Goal: Information Seeking & Learning: Find specific fact

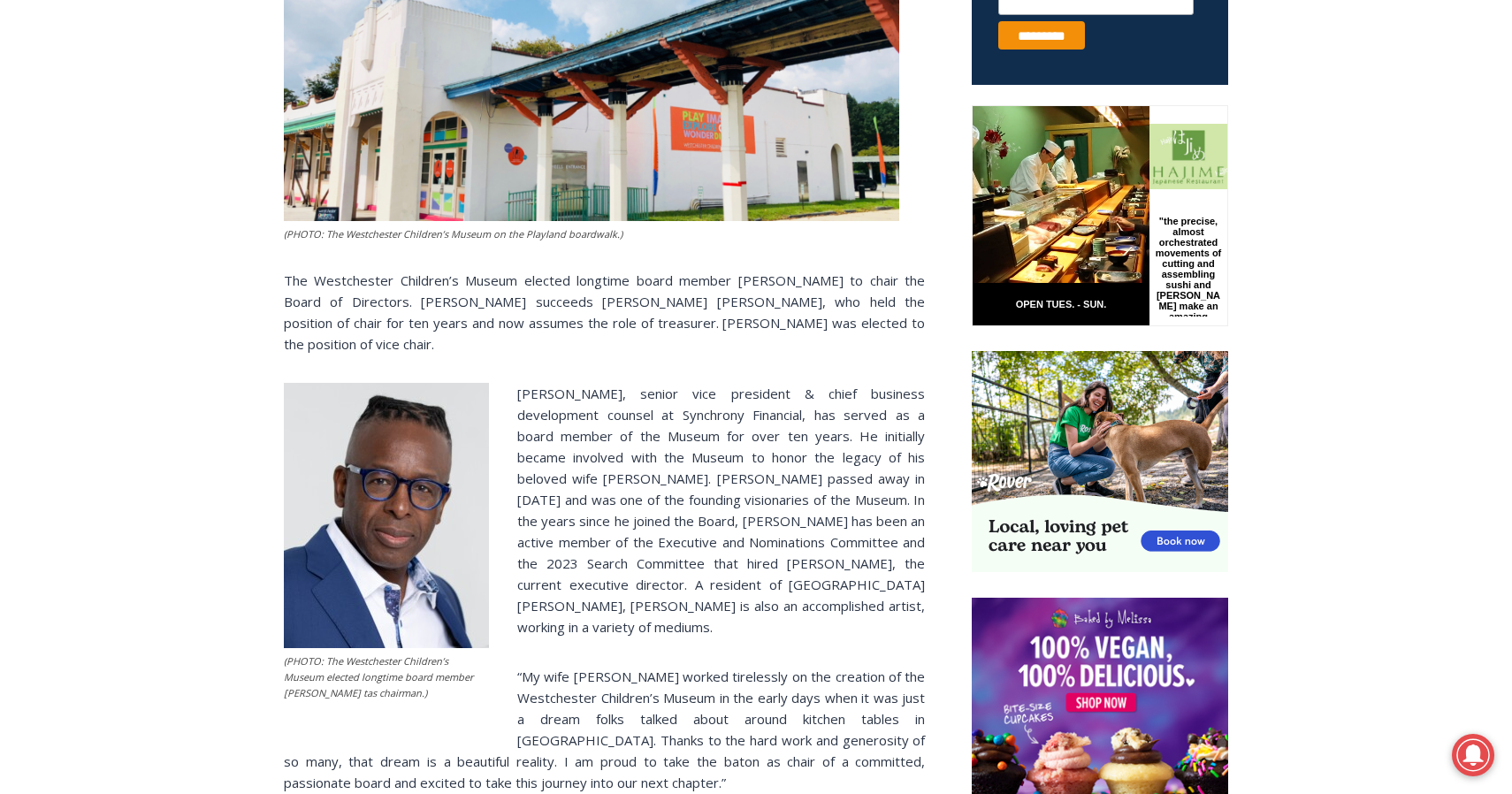
scroll to position [828, 0]
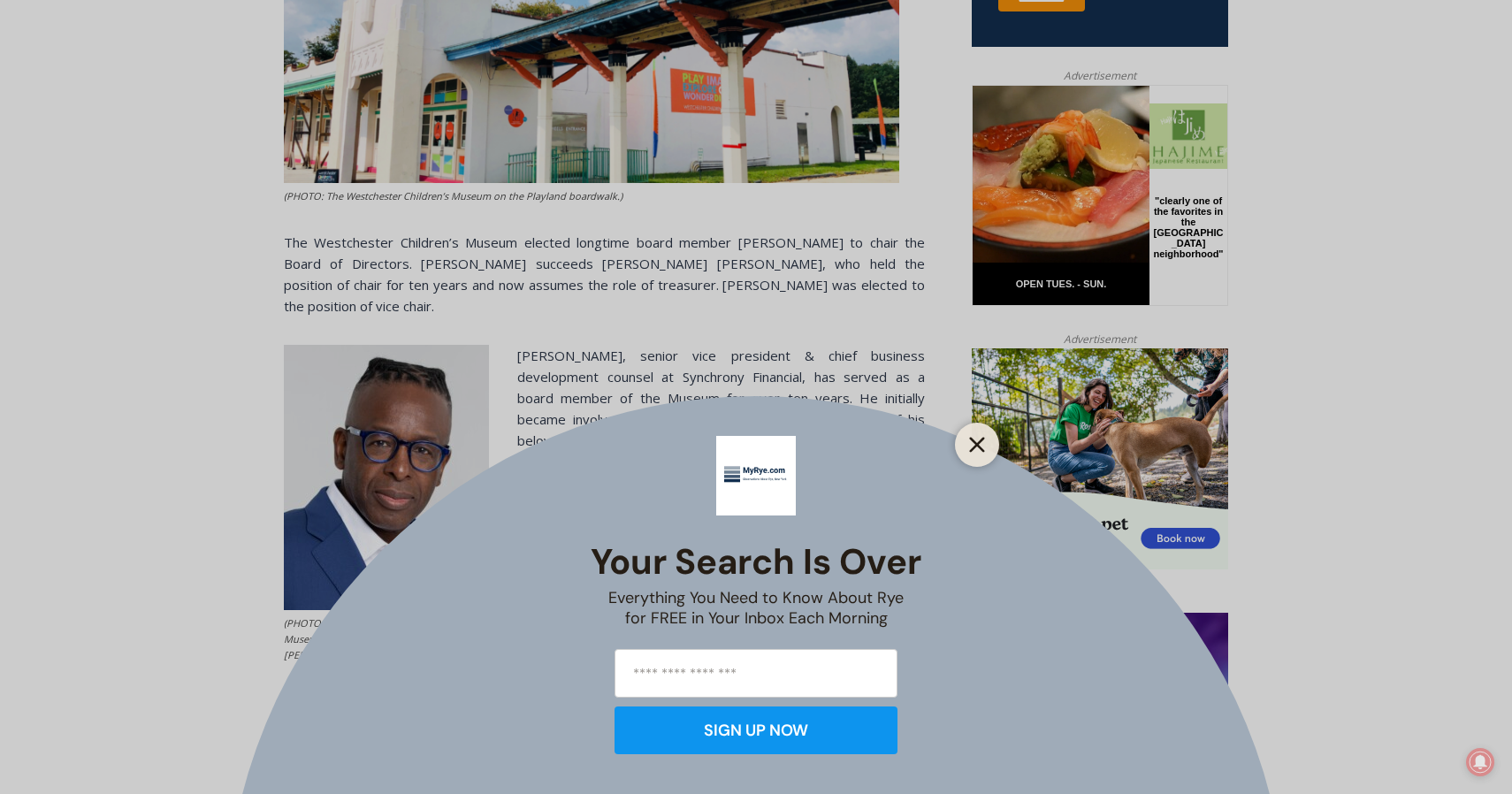
click at [974, 441] on line "Close" at bounding box center [977, 444] width 12 height 12
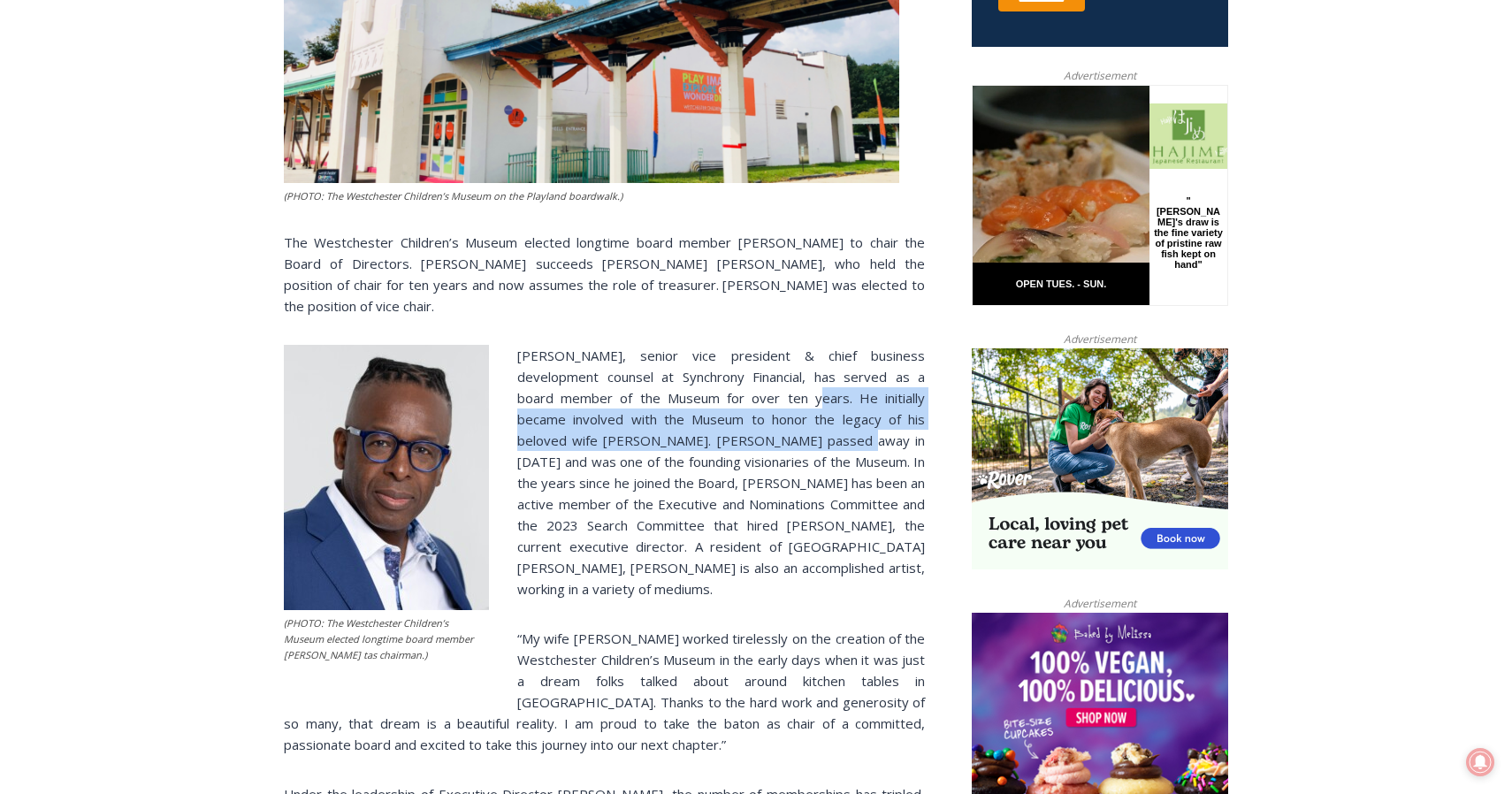
drag, startPoint x: 715, startPoint y: 373, endPoint x: 741, endPoint y: 420, distance: 53.7
click at [741, 420] on p "[PERSON_NAME], senior vice president & chief business development counsel at Sy…" at bounding box center [604, 471] width 641 height 254
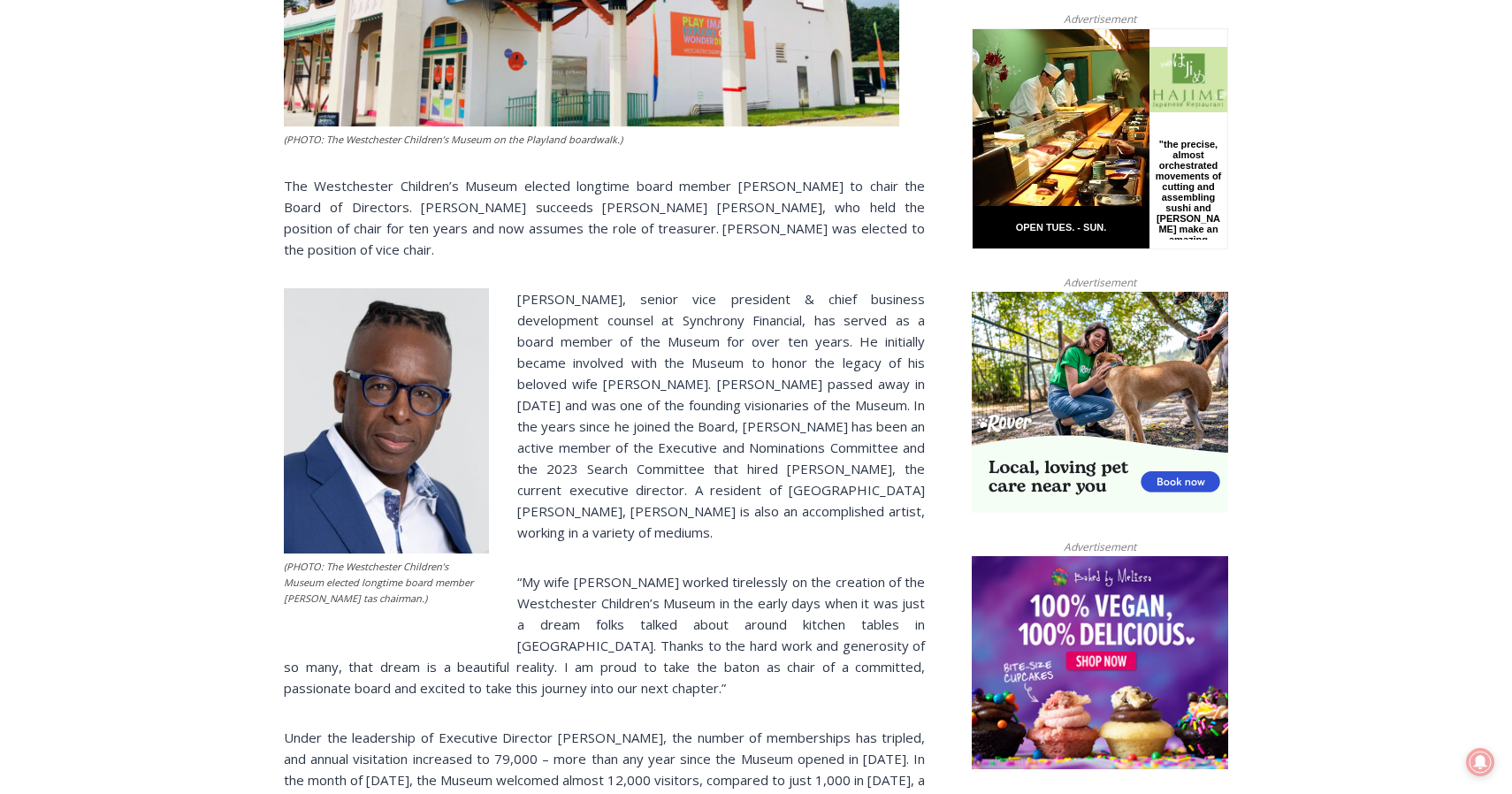
scroll to position [883, 0]
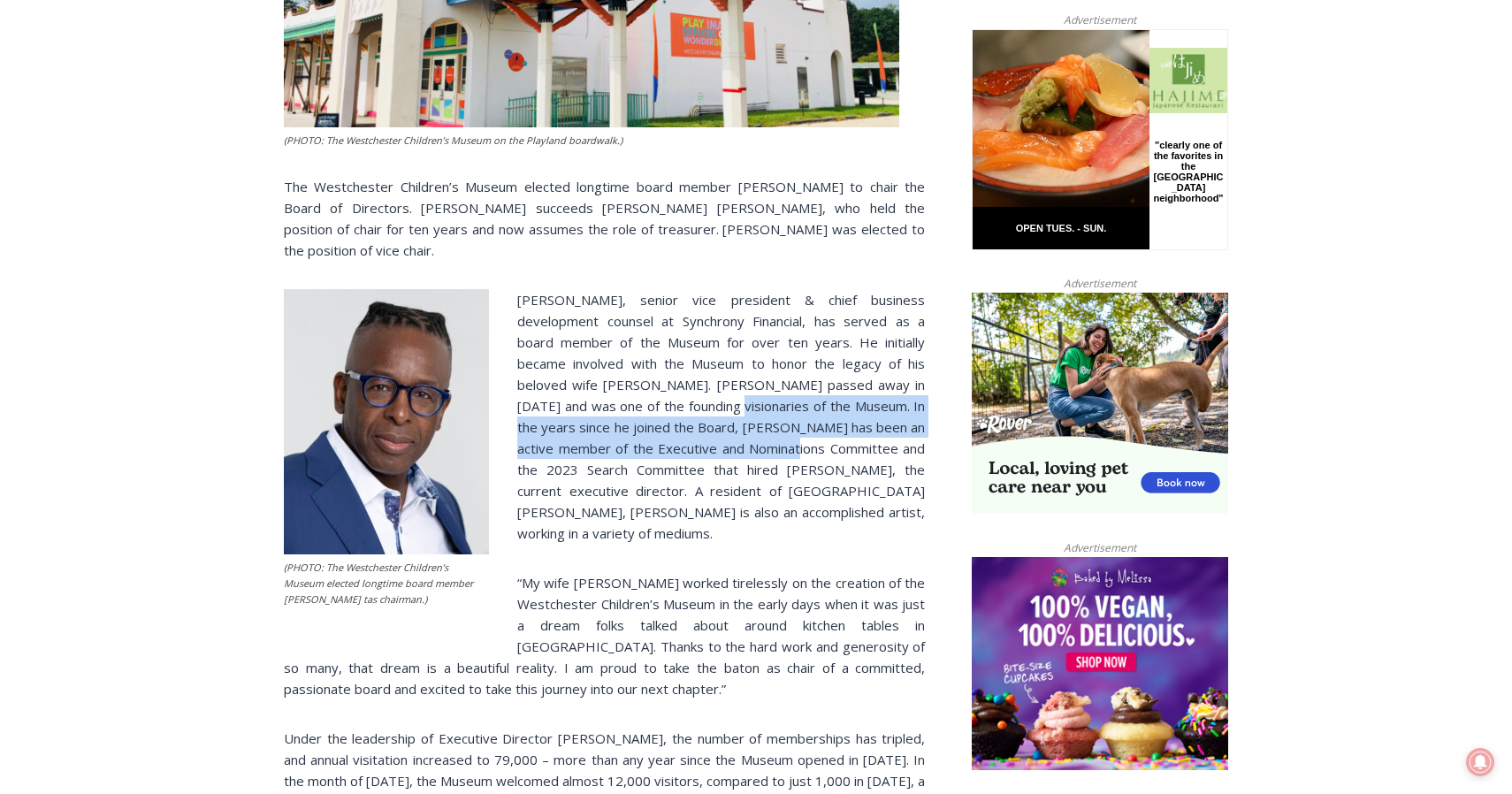
drag, startPoint x: 614, startPoint y: 385, endPoint x: 670, endPoint y: 436, distance: 75.7
click at [670, 436] on p "[PERSON_NAME], senior vice president & chief business development counsel at Sy…" at bounding box center [604, 415] width 641 height 254
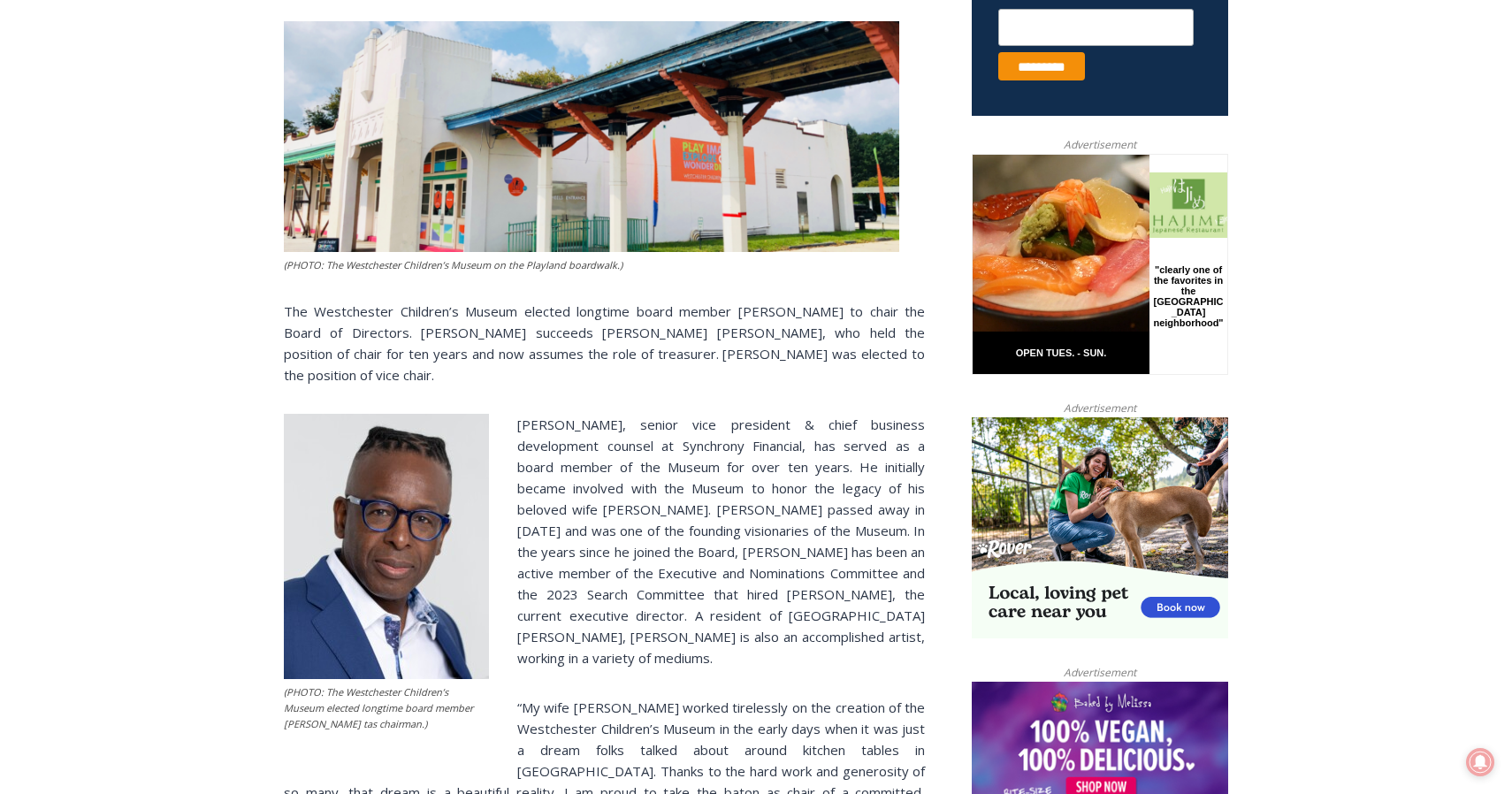
scroll to position [754, 0]
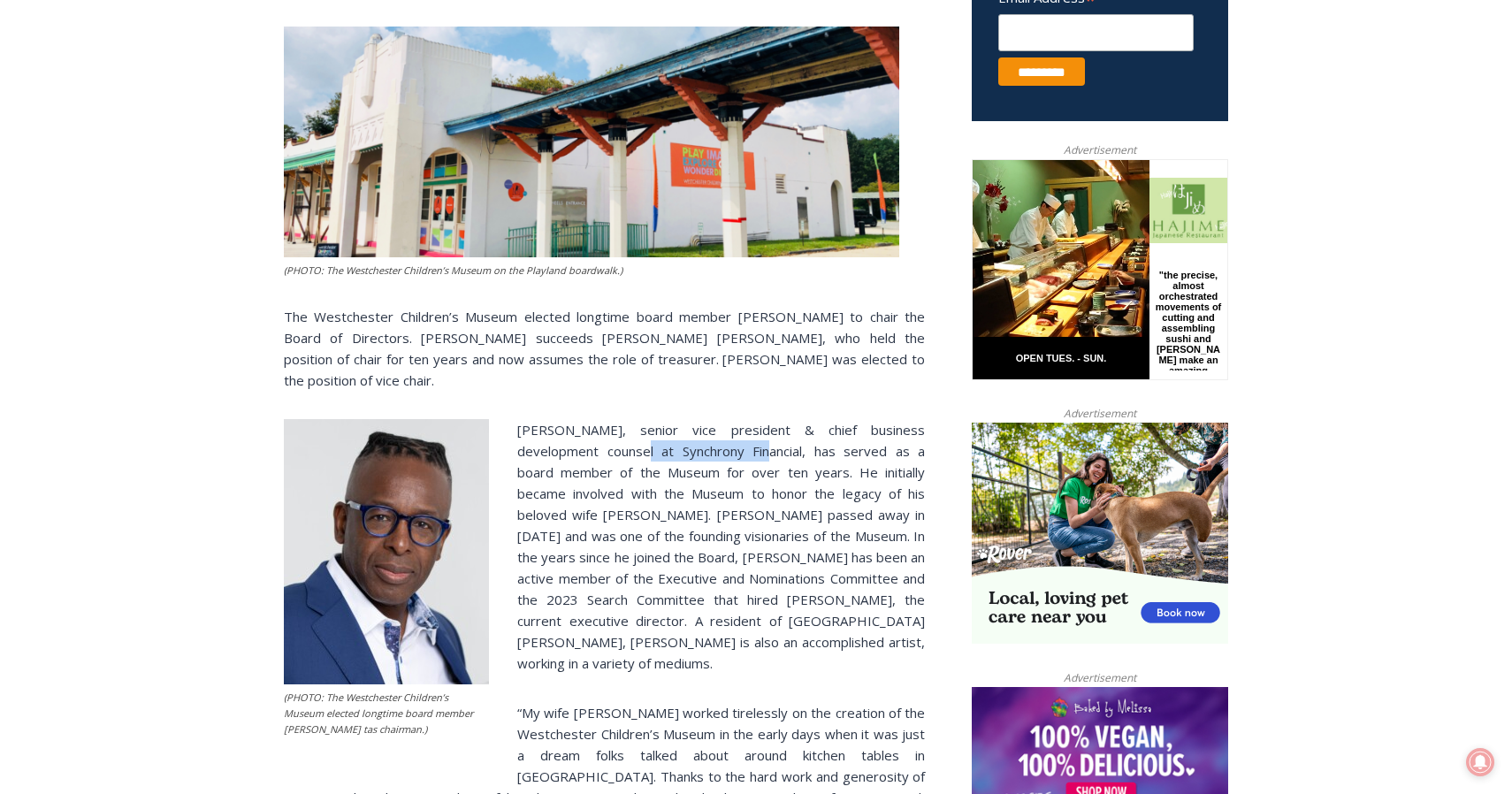
drag, startPoint x: 706, startPoint y: 430, endPoint x: 585, endPoint y: 437, distance: 121.2
click at [585, 437] on p "[PERSON_NAME], senior vice president & chief business development counsel at Sy…" at bounding box center [604, 545] width 641 height 254
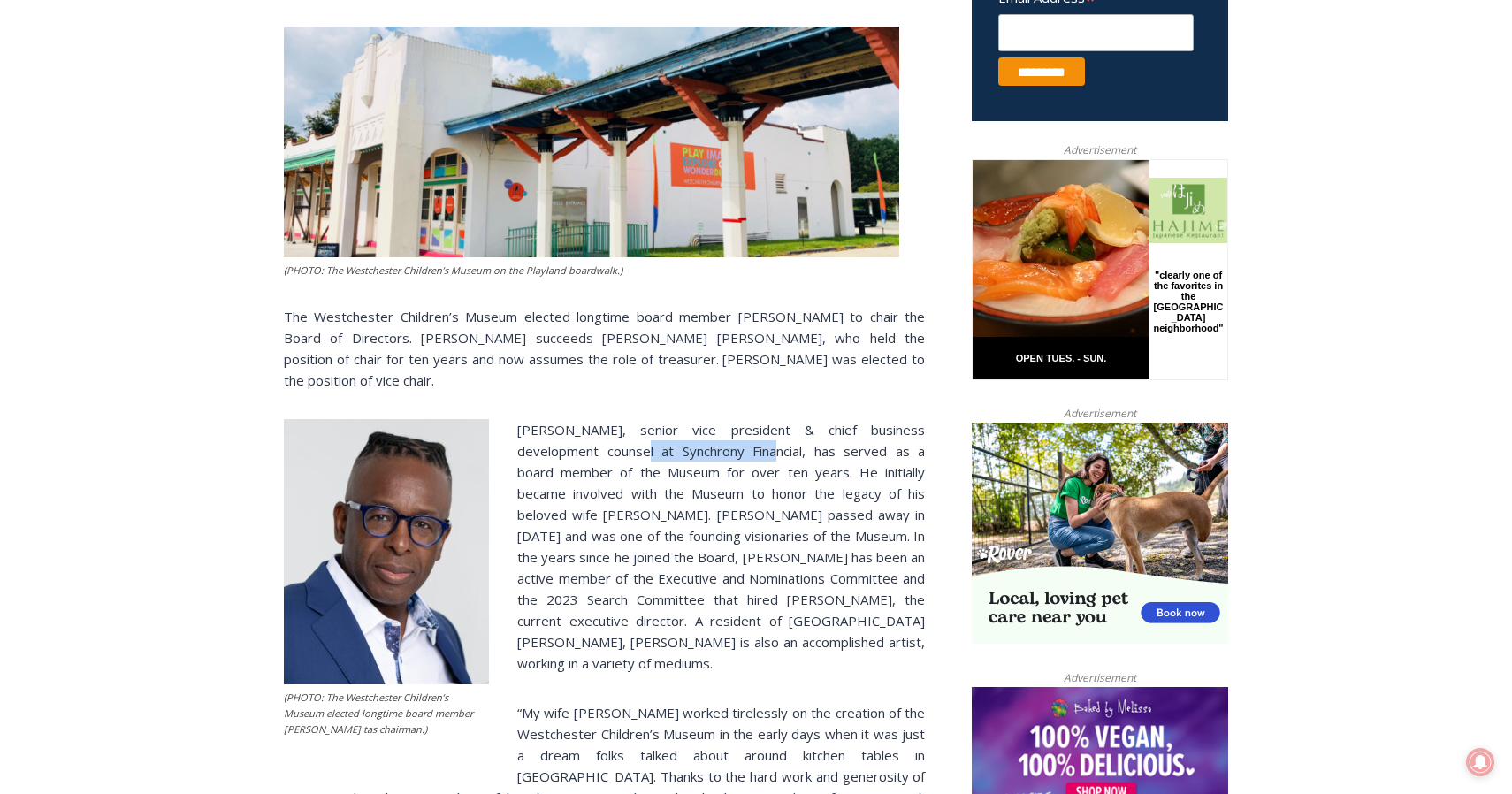
drag, startPoint x: 585, startPoint y: 430, endPoint x: 709, endPoint y: 433, distance: 124.0
click at [709, 433] on p "[PERSON_NAME], senior vice president & chief business development counsel at Sy…" at bounding box center [604, 545] width 641 height 254
copy p "Synchrony Financial"
